Goal: Navigation & Orientation: Find specific page/section

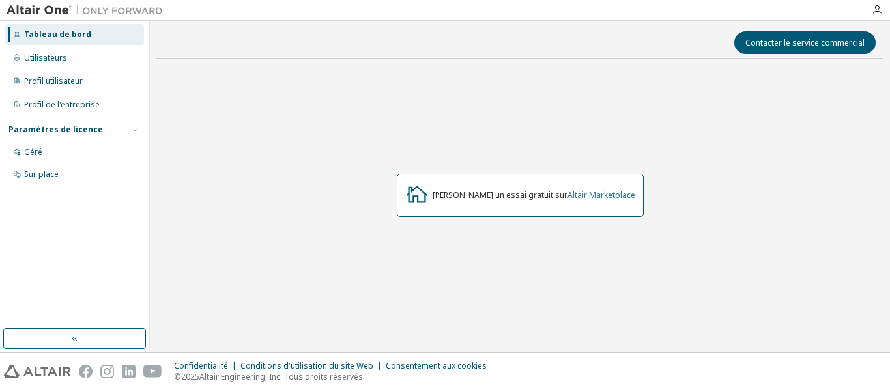
click at [595, 198] on font "Altair Marketplace" at bounding box center [601, 195] width 68 height 11
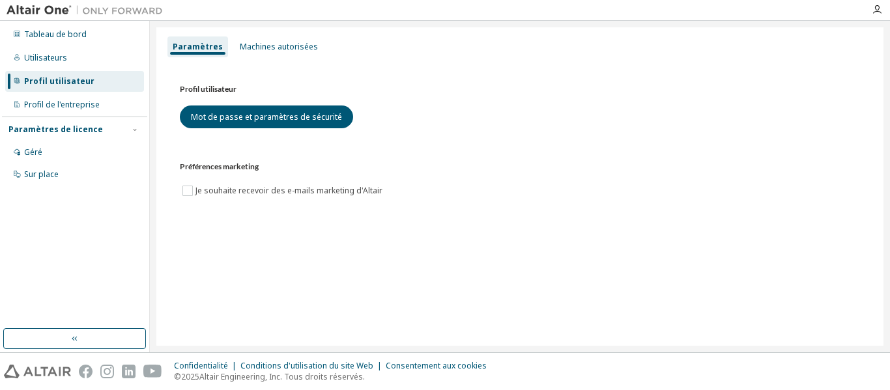
click at [74, 129] on font "Paramètres de licence" at bounding box center [55, 129] width 94 height 11
click at [74, 128] on font "Paramètres de licence" at bounding box center [55, 129] width 94 height 11
click at [878, 14] on icon "button" at bounding box center [876, 10] width 10 height 10
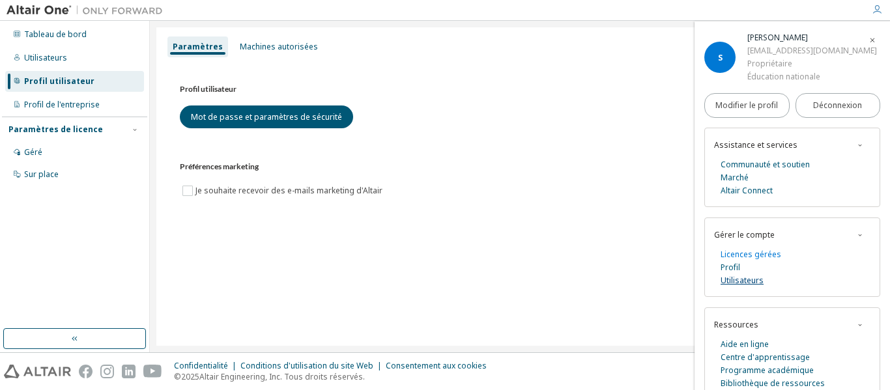
scroll to position [31, 0]
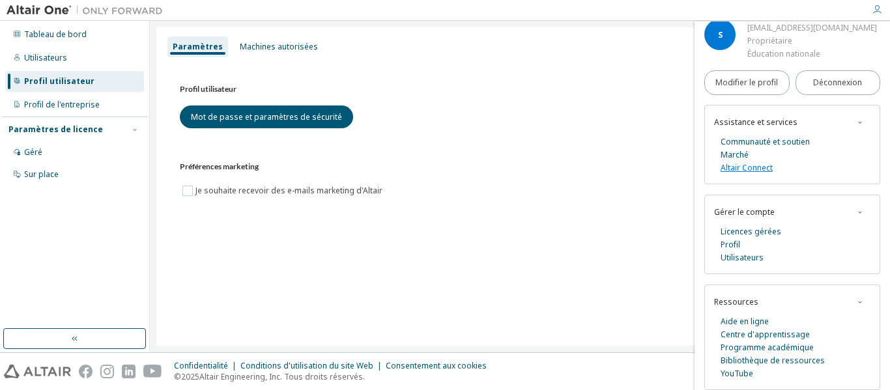
click at [751, 167] on font "Altair Connect" at bounding box center [746, 167] width 52 height 11
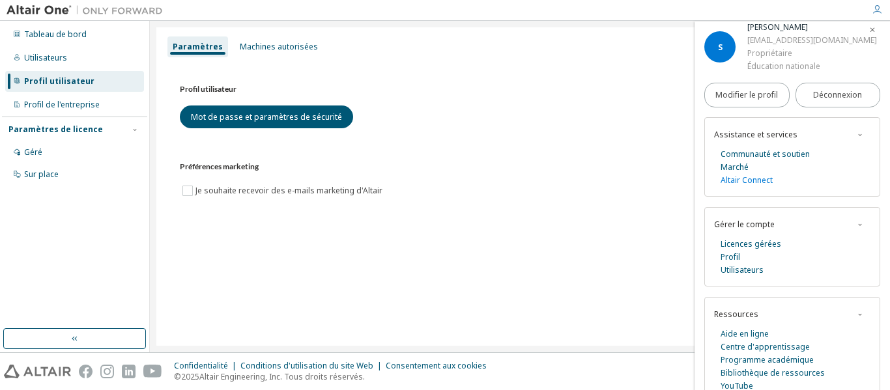
scroll to position [0, 0]
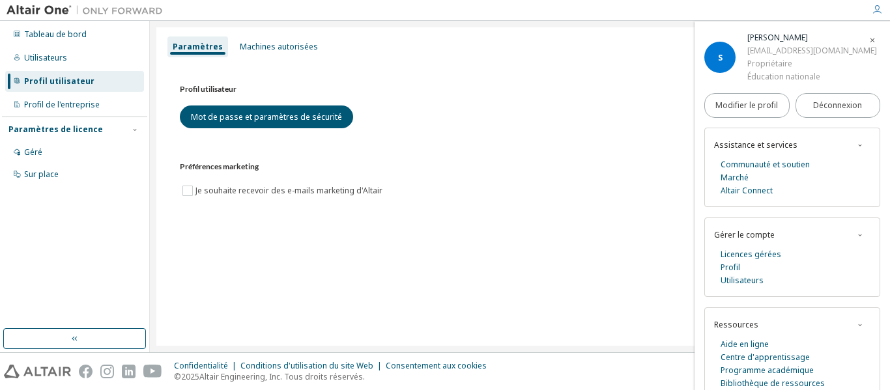
click at [868, 37] on icon "button" at bounding box center [872, 40] width 8 height 8
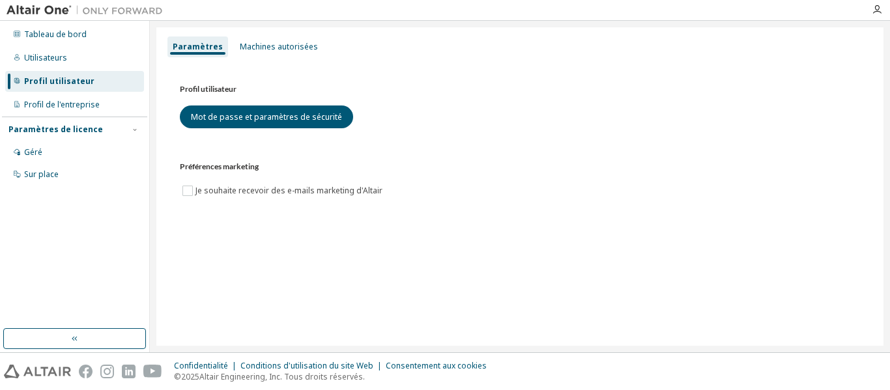
click at [883, 12] on div at bounding box center [877, 10] width 26 height 10
click at [875, 10] on icon "button" at bounding box center [876, 10] width 10 height 10
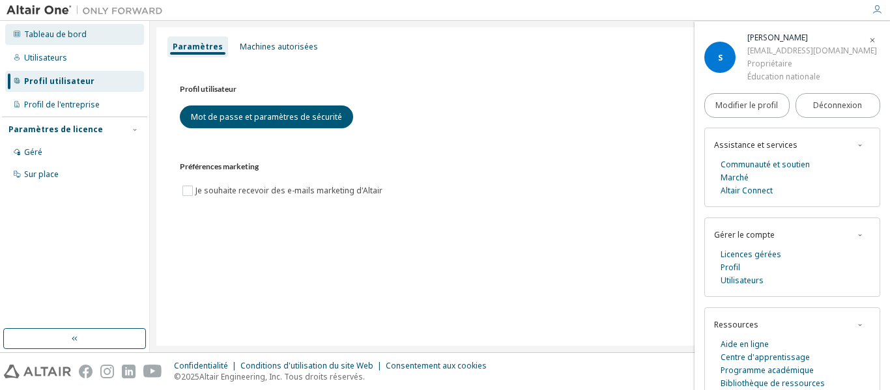
click at [64, 36] on font "Tableau de bord" at bounding box center [55, 34] width 63 height 11
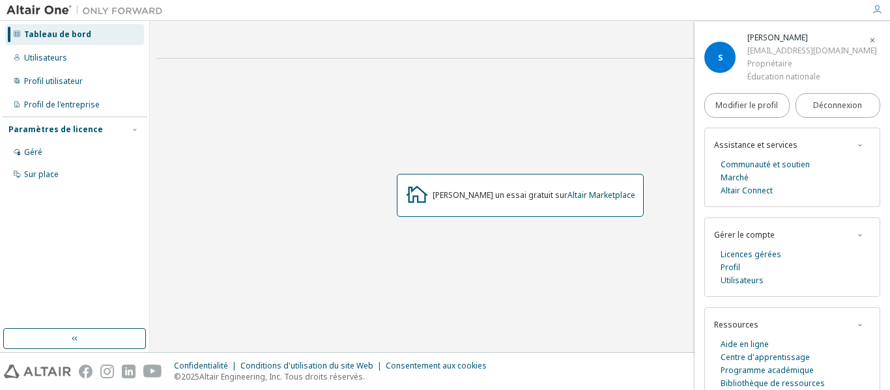
click at [457, 179] on div "Démarrez un essai gratuit sur Altair Marketplace" at bounding box center [520, 195] width 247 height 43
click at [424, 196] on icon at bounding box center [416, 193] width 23 height 23
click at [429, 195] on icon at bounding box center [416, 193] width 23 height 23
click at [593, 194] on font "Altair Marketplace" at bounding box center [601, 195] width 68 height 11
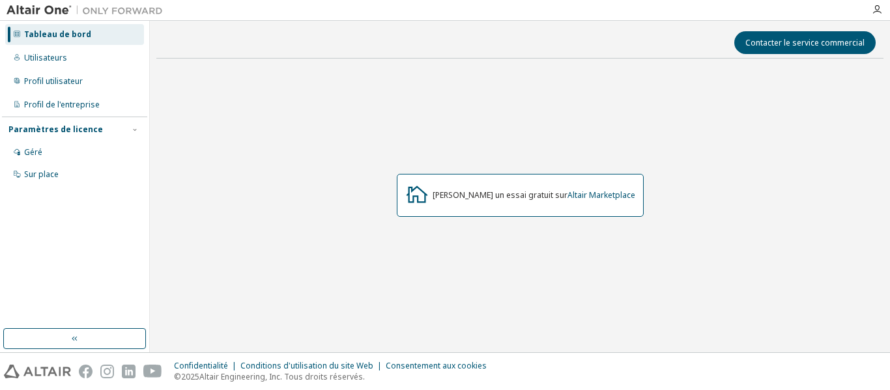
click at [414, 182] on div "[PERSON_NAME] un essai gratuit sur Altair Marketplace" at bounding box center [520, 195] width 247 height 43
click at [442, 193] on div "[PERSON_NAME] un essai gratuit sur Altair Marketplace" at bounding box center [520, 195] width 247 height 43
